Goal: Navigation & Orientation: Find specific page/section

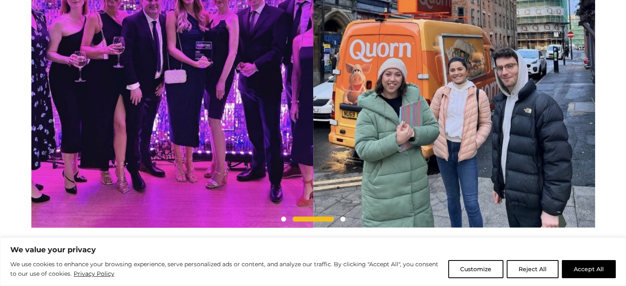
scroll to position [793, 0]
click at [283, 221] on span at bounding box center [283, 218] width 5 height 5
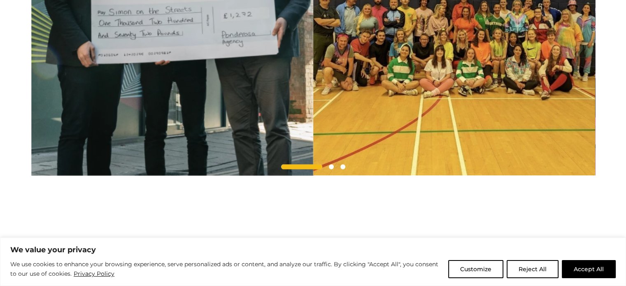
scroll to position [846, 0]
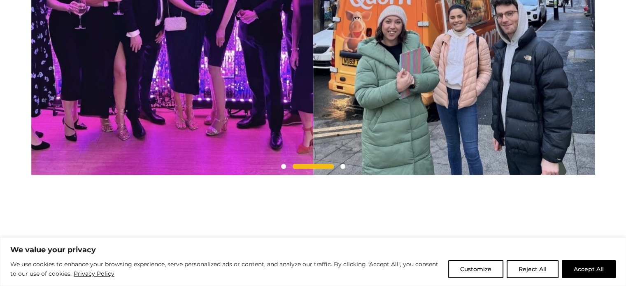
click at [331, 169] on span at bounding box center [313, 166] width 41 height 5
click at [343, 169] on span at bounding box center [342, 166] width 5 height 5
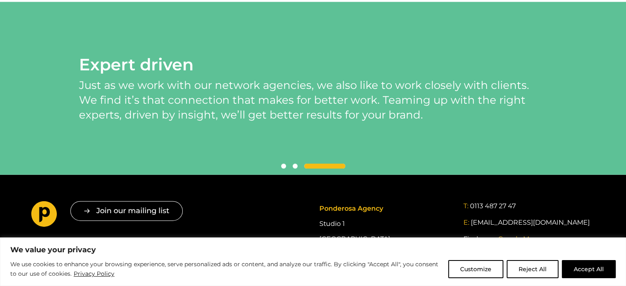
scroll to position [1841, 0]
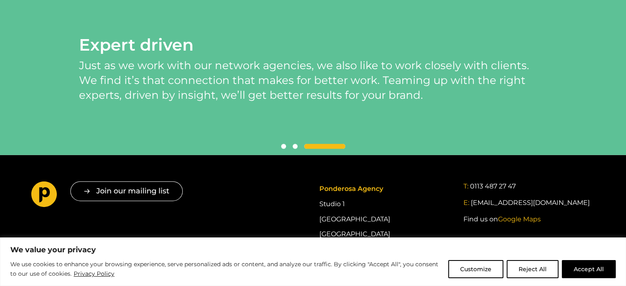
click at [295, 149] on span at bounding box center [295, 146] width 5 height 5
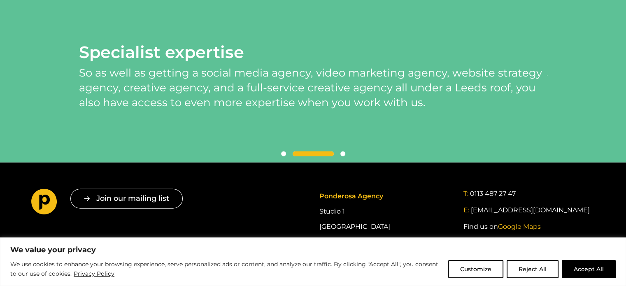
scroll to position [1833, 0]
click at [281, 157] on span at bounding box center [283, 154] width 5 height 5
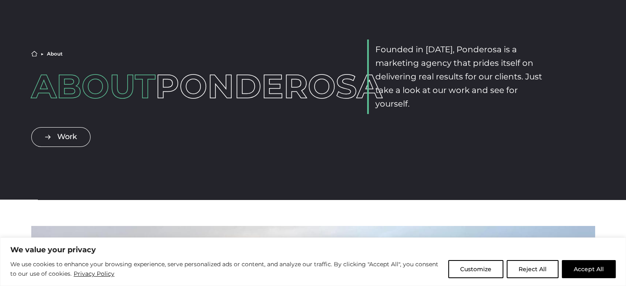
scroll to position [0, 0]
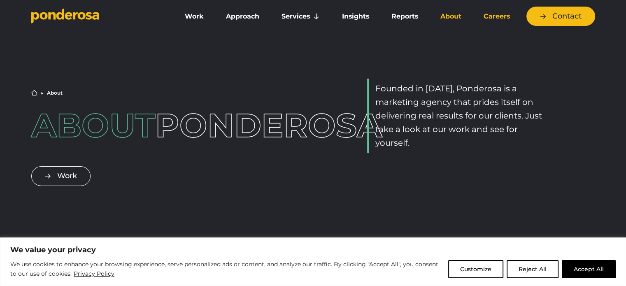
click at [502, 18] on link "Careers" at bounding box center [496, 16] width 45 height 17
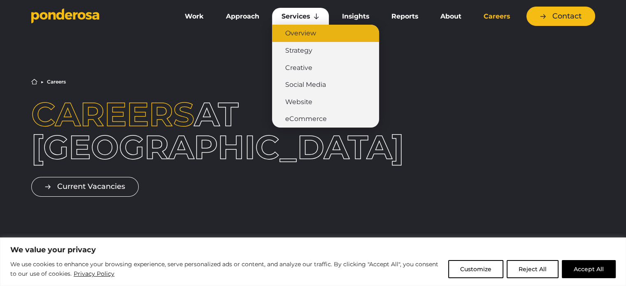
click at [300, 32] on link "Overview" at bounding box center [325, 33] width 107 height 17
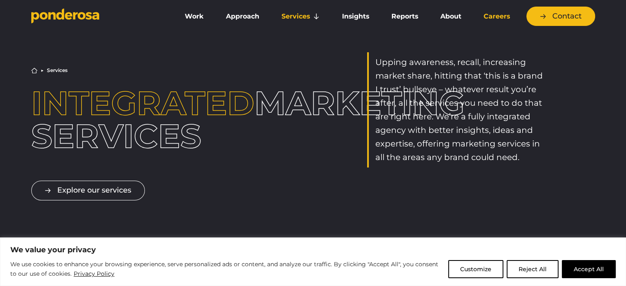
click at [492, 14] on link "Careers" at bounding box center [496, 16] width 45 height 17
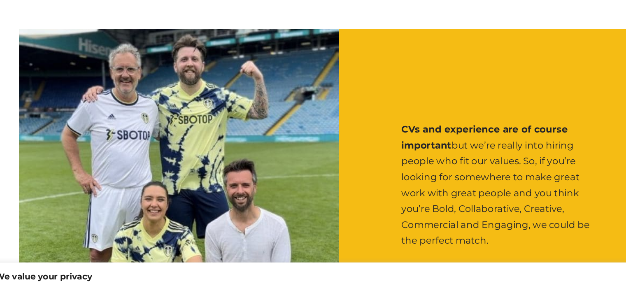
scroll to position [911, 0]
